Goal: Information Seeking & Learning: Check status

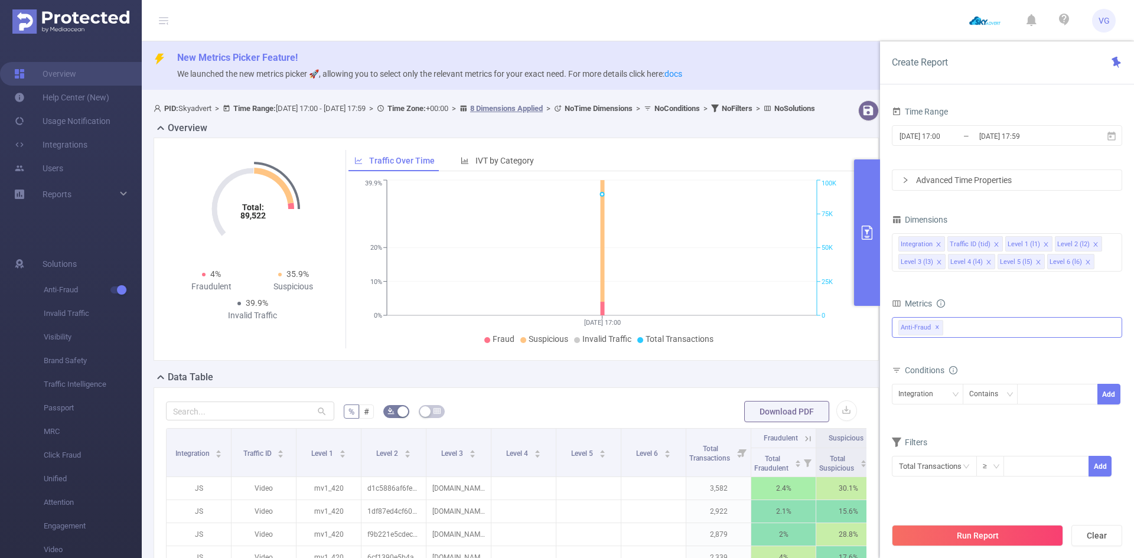
click at [955, 324] on div "Anti-Fraud ✕" at bounding box center [1007, 327] width 230 height 21
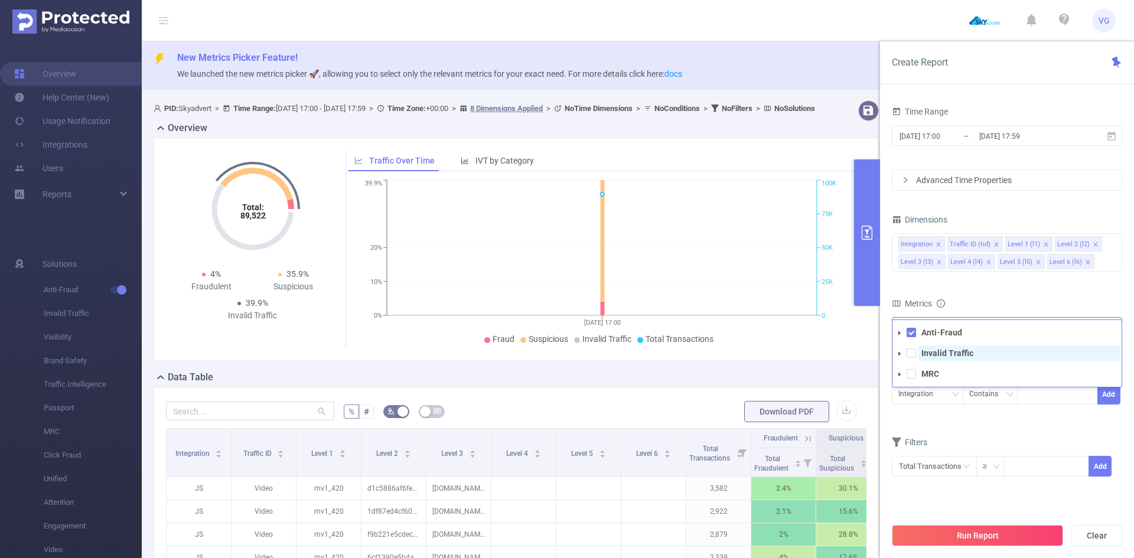
click at [947, 353] on strong "Invalid Traffic" at bounding box center [948, 353] width 52 height 9
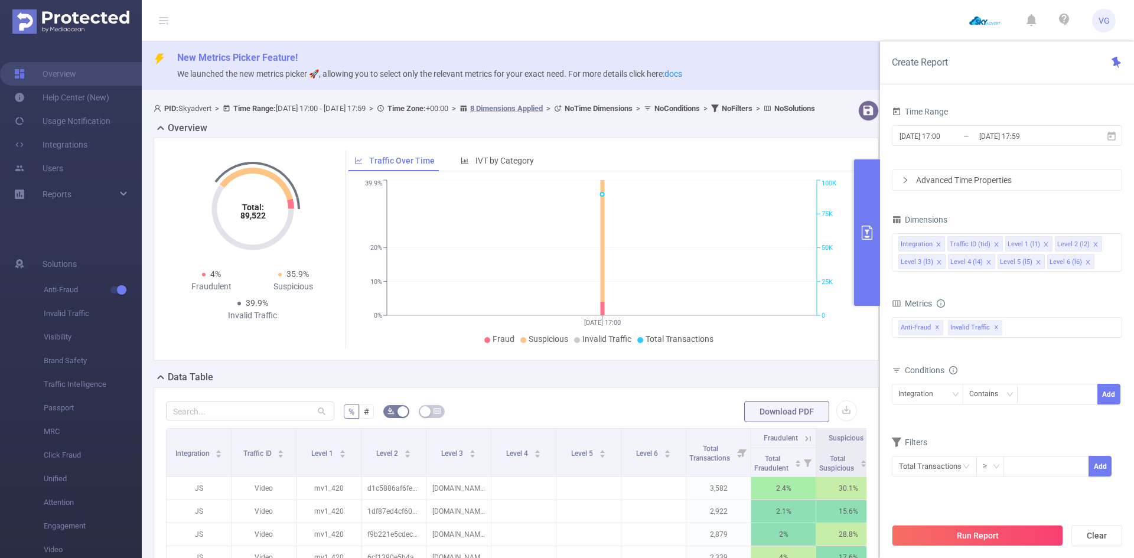
click at [811, 361] on div "Total: 89,522 Total: 89,522 4% Fraudulent 35.9% Suspicious 39.9% Invalid Traffi…" at bounding box center [516, 249] width 725 height 223
click at [1112, 135] on icon at bounding box center [1111, 136] width 11 height 11
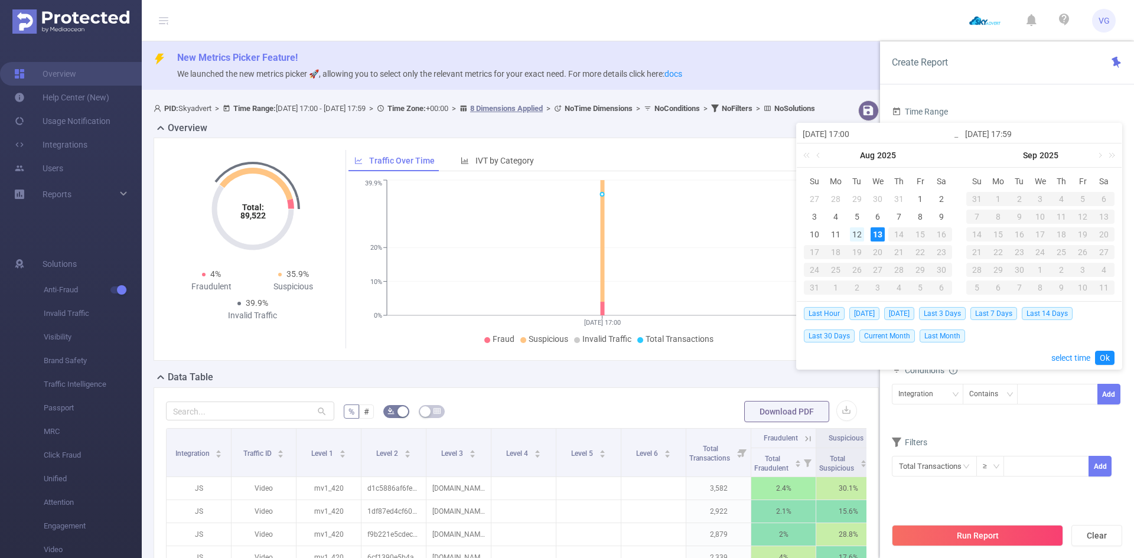
click at [858, 234] on div "12" at bounding box center [857, 234] width 14 height 14
click at [897, 312] on span "[DATE]" at bounding box center [899, 313] width 30 height 13
type input "[DATE] 00:00"
type input "[DATE] 23:59"
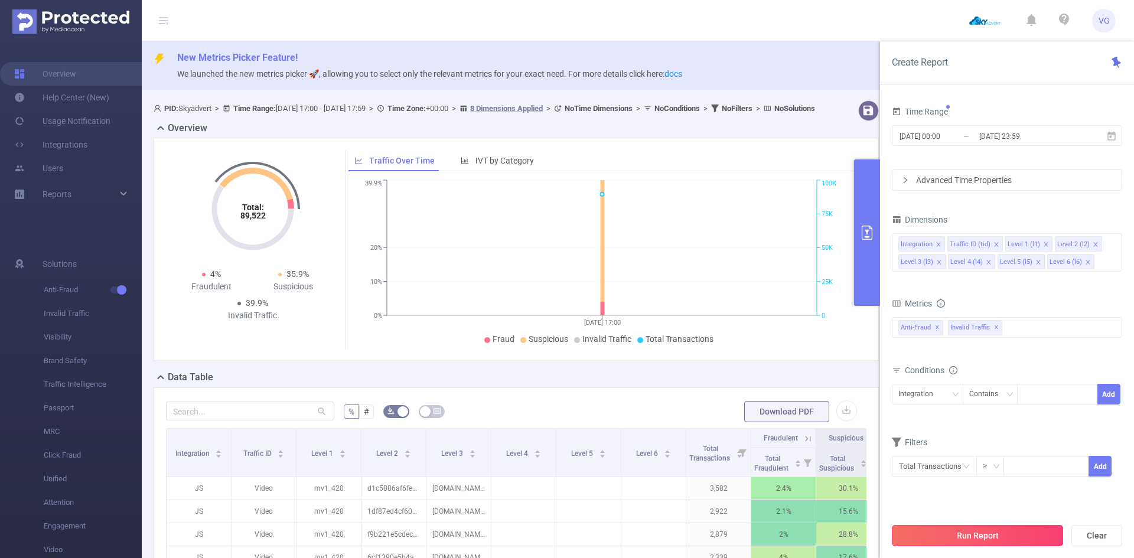
click at [951, 537] on button "Run Report" at bounding box center [977, 535] width 171 height 21
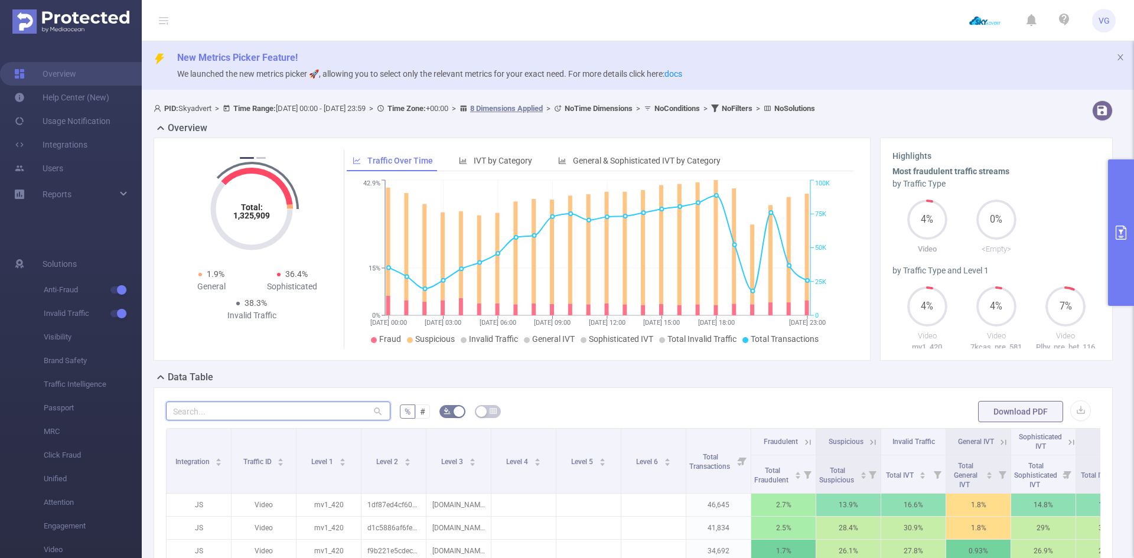
click at [253, 411] on input "text" at bounding box center [278, 411] width 224 height 19
paste input "[DOMAIN_NAME]"
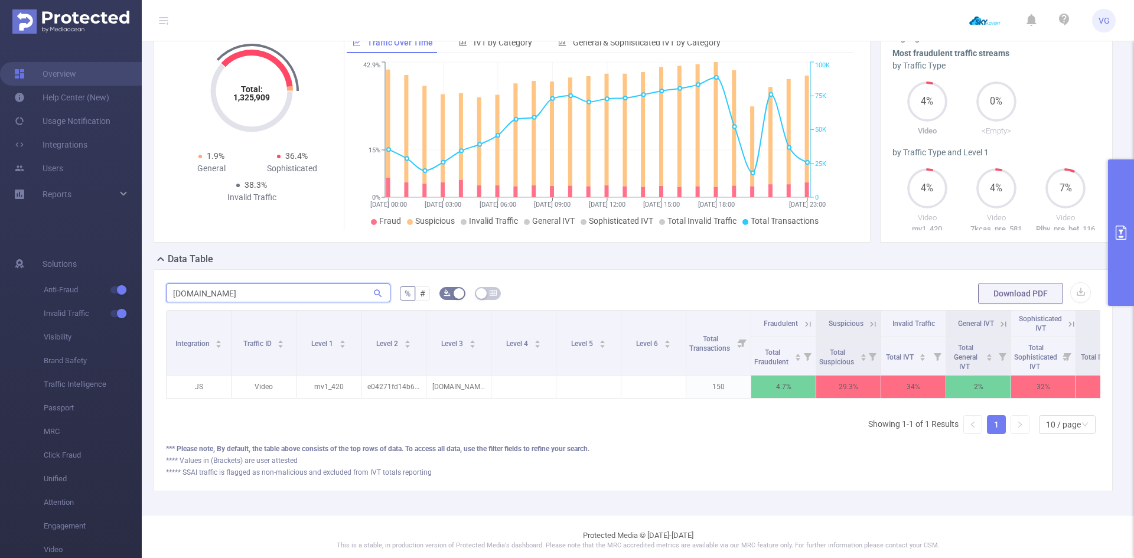
scroll to position [0, 52]
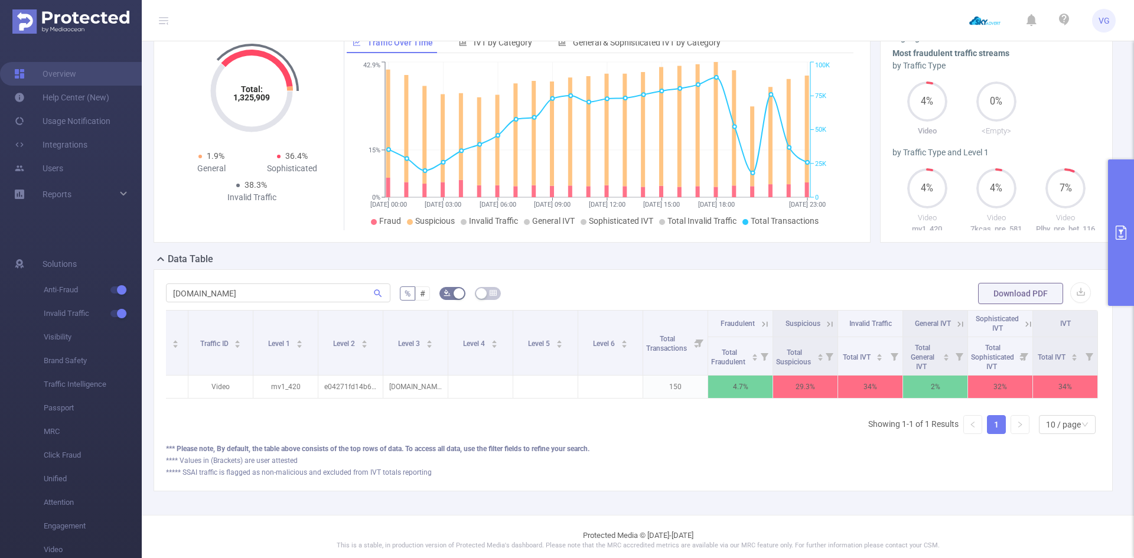
click at [825, 322] on icon at bounding box center [830, 324] width 11 height 11
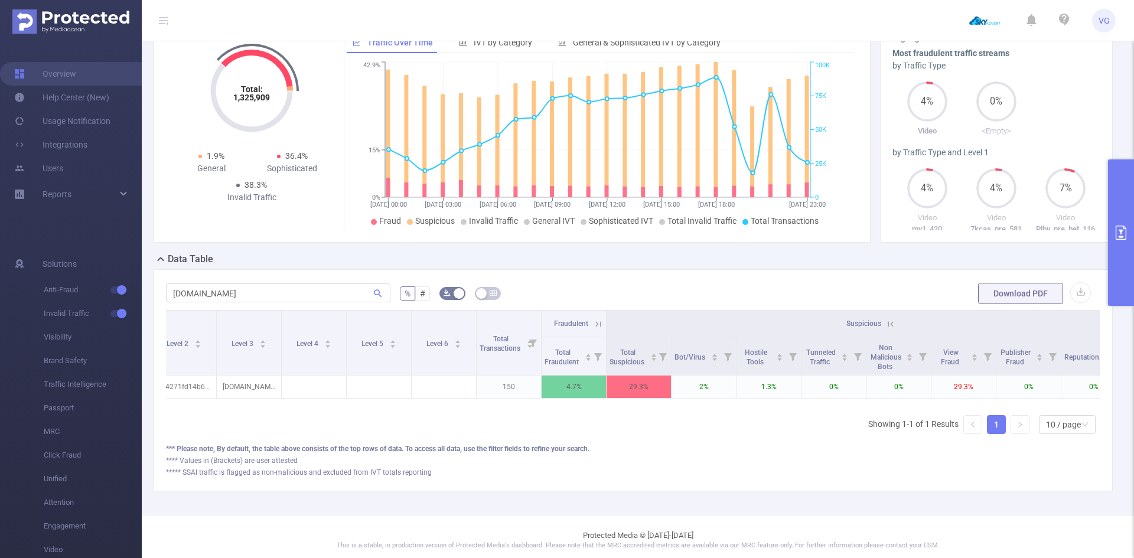
scroll to position [0, 209]
click at [890, 323] on icon at bounding box center [891, 324] width 11 height 11
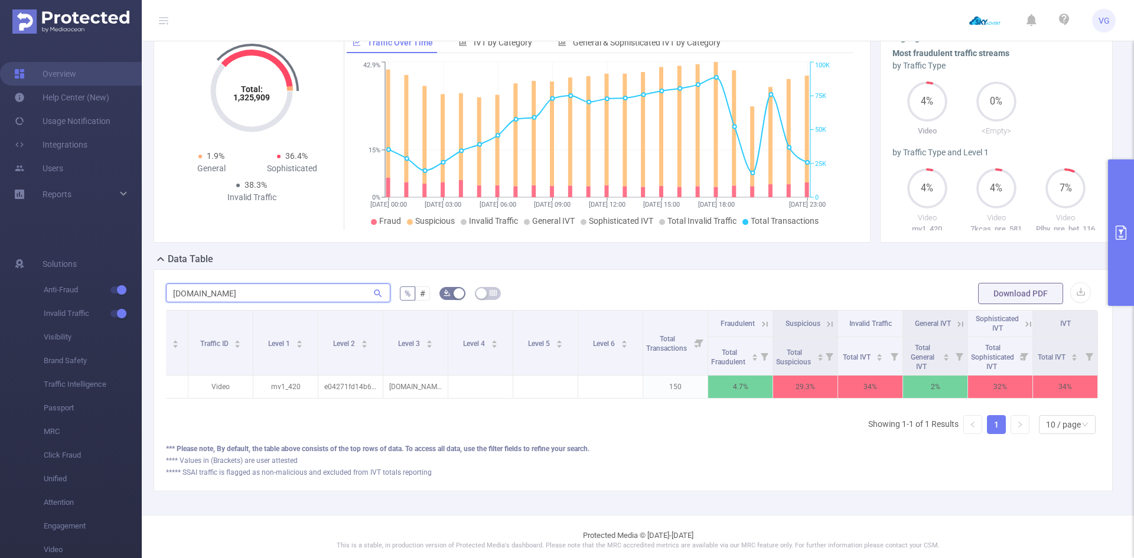
click at [289, 285] on input "[DOMAIN_NAME]" at bounding box center [278, 293] width 224 height 19
paste input "[DOMAIN_NAME]"
type input "[DOMAIN_NAME]"
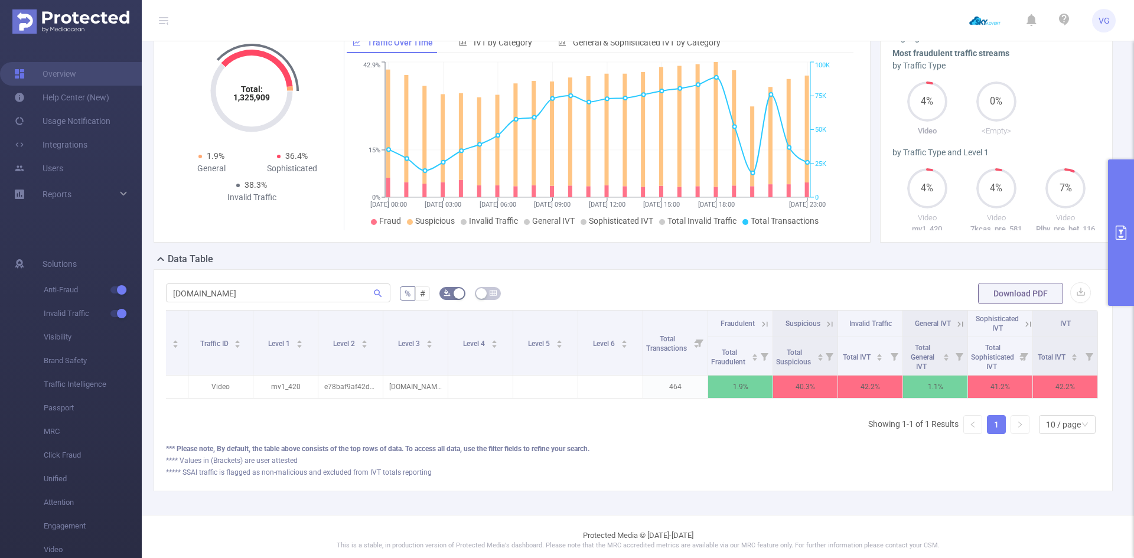
click at [825, 322] on icon at bounding box center [830, 324] width 11 height 11
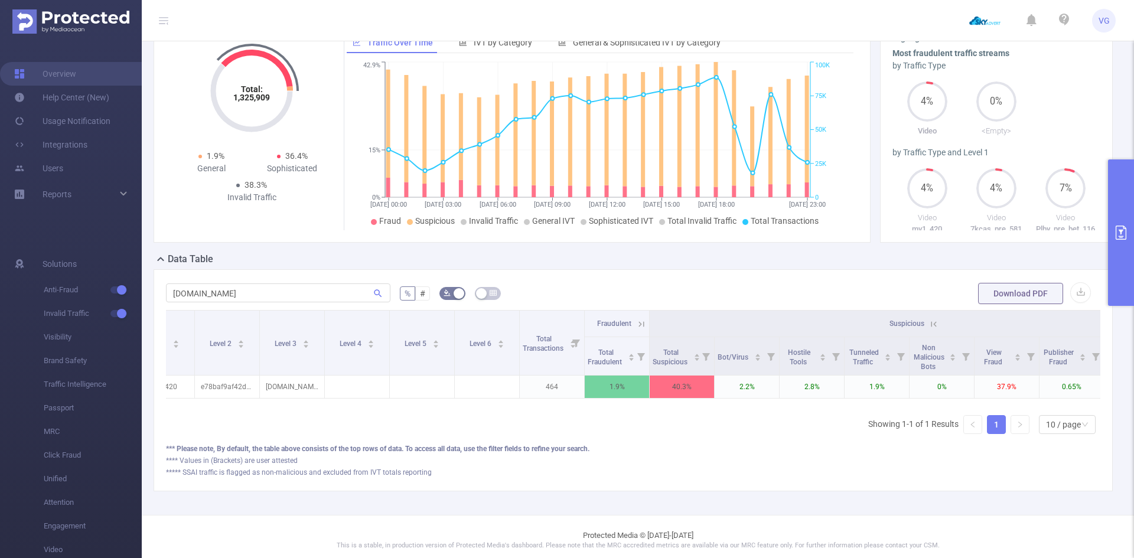
scroll to position [0, 145]
